Goal: Check status: Check status

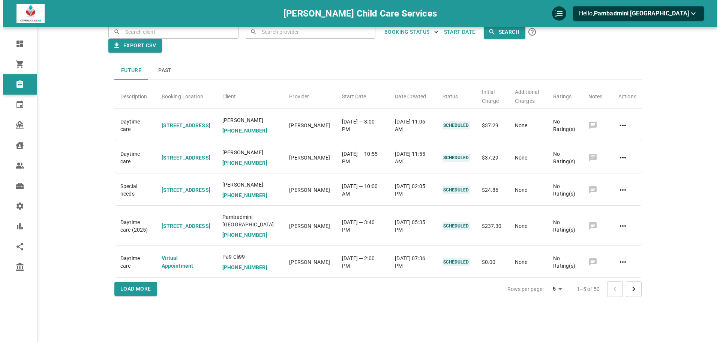
scroll to position [38, 0]
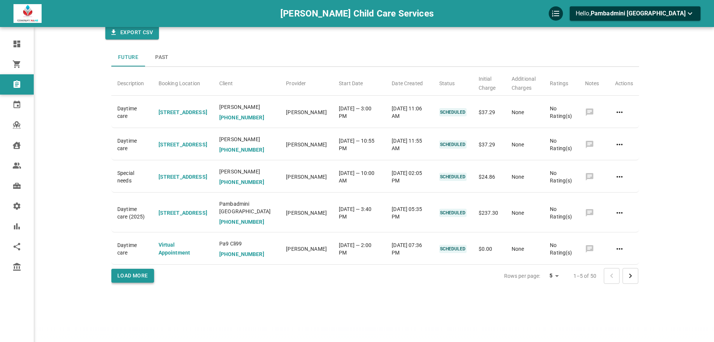
click at [132, 282] on button "Load More" at bounding box center [132, 276] width 43 height 14
click at [557, 291] on body "[PERSON_NAME] Child Care Services Hello, Pambadmini [PERSON_NAME] Dashboard Ord…" at bounding box center [357, 156] width 714 height 388
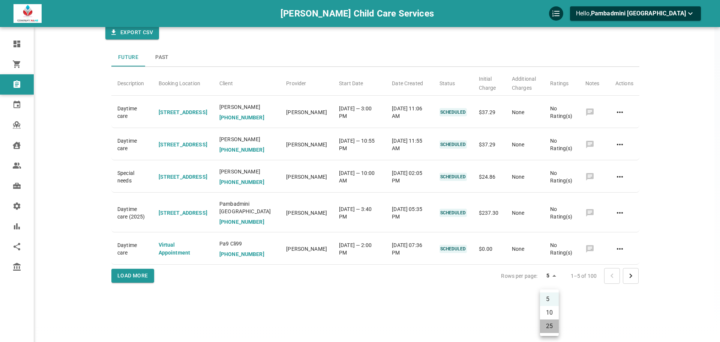
click at [550, 323] on li "25" at bounding box center [549, 326] width 19 height 14
type input "25"
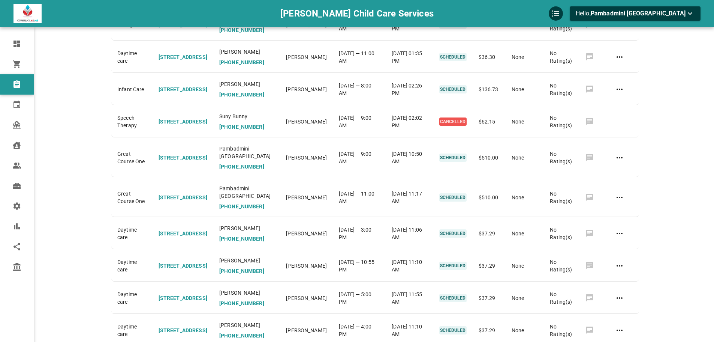
scroll to position [188, 0]
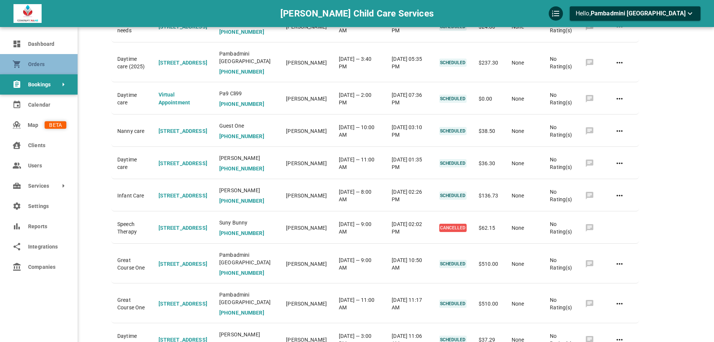
click at [53, 61] on span "Orders" at bounding box center [47, 64] width 38 height 8
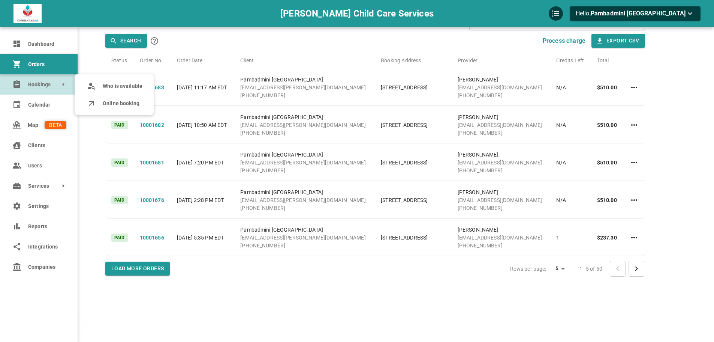
click at [26, 84] on link "Bookings" at bounding box center [39, 84] width 78 height 20
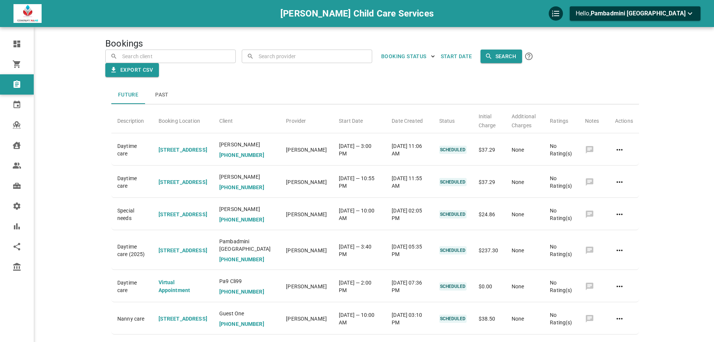
click at [311, 58] on input "text" at bounding box center [312, 56] width 110 height 13
click at [307, 71] on div "[PERSON_NAME] [EMAIL_ADDRESS][DOMAIN_NAME]" at bounding box center [284, 75] width 72 height 15
type input "[PERSON_NAME]"
click at [507, 56] on button "Search" at bounding box center [502, 57] width 42 height 14
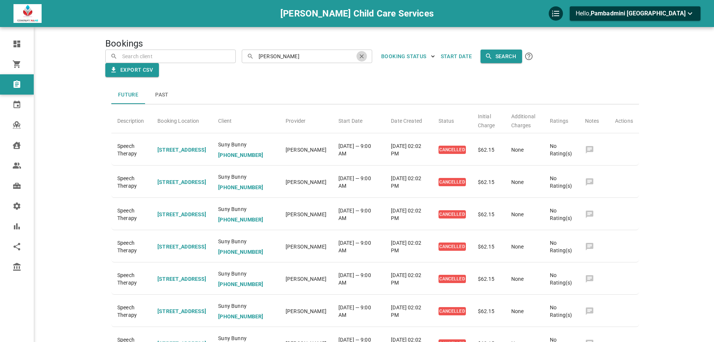
click at [362, 54] on icon "clear" at bounding box center [362, 56] width 7 height 7
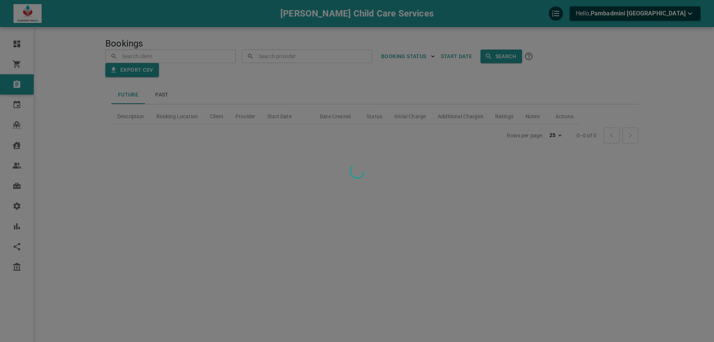
click at [327, 54] on div at bounding box center [357, 171] width 714 height 342
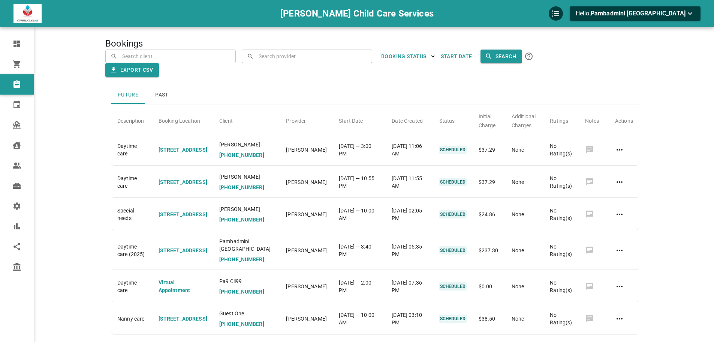
click at [327, 54] on input "text" at bounding box center [312, 56] width 110 height 13
click at [337, 76] on li "[PERSON_NAME] [EMAIL_ADDRESS][DOMAIN_NAME]" at bounding box center [307, 75] width 131 height 19
type input "[PERSON_NAME]"
click at [483, 54] on button "Search" at bounding box center [502, 57] width 42 height 14
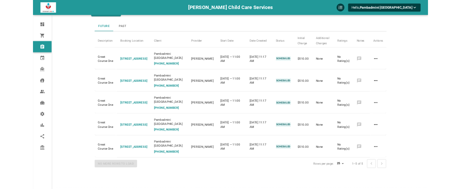
scroll to position [30, 0]
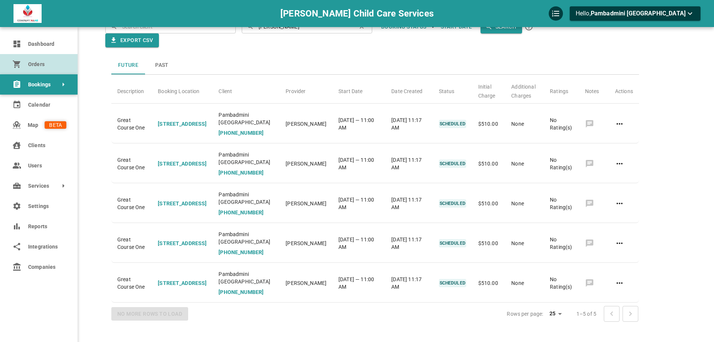
click at [13, 63] on icon at bounding box center [16, 64] width 9 height 9
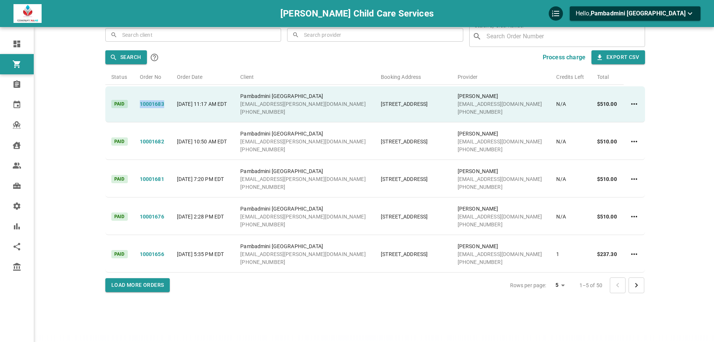
drag, startPoint x: 170, startPoint y: 105, endPoint x: 137, endPoint y: 107, distance: 33.0
click at [137, 107] on td "10001683" at bounding box center [152, 104] width 37 height 36
copy p "10001683"
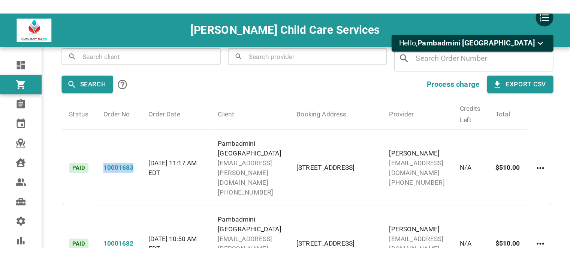
scroll to position [30, 0]
